Goal: Information Seeking & Learning: Learn about a topic

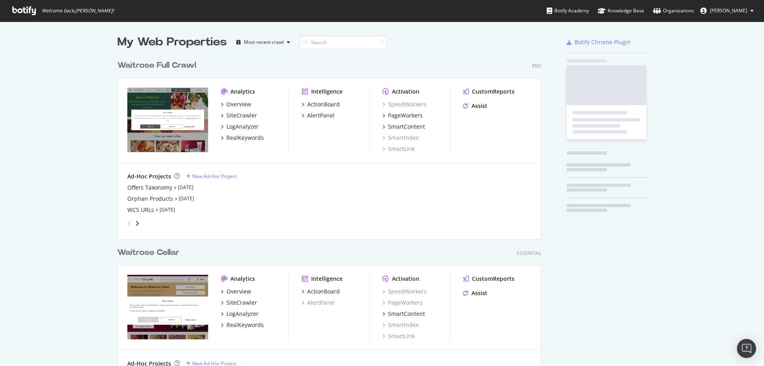
scroll to position [343, 424]
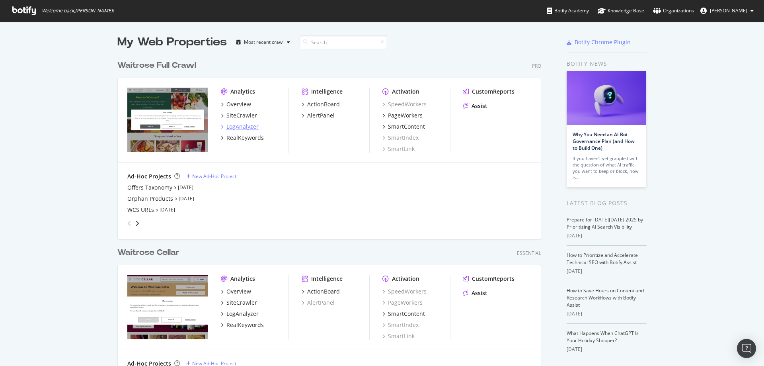
click at [243, 129] on div "LogAnalyzer" at bounding box center [242, 127] width 32 height 8
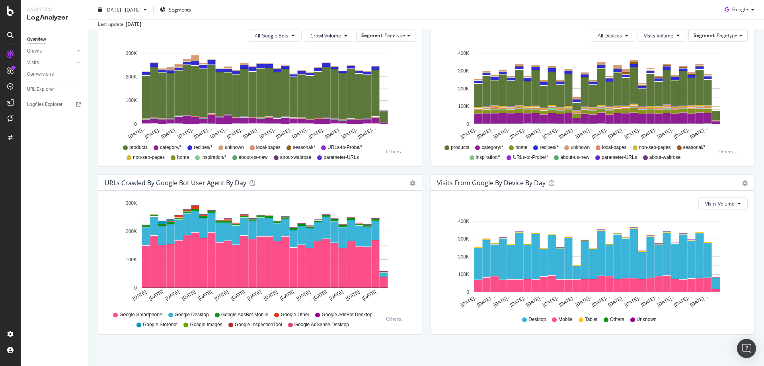
scroll to position [298, 0]
